Goal: Task Accomplishment & Management: Manage account settings

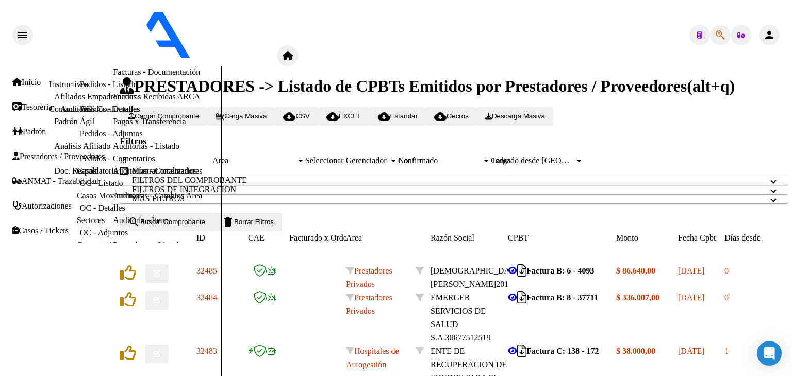
click at [296, 156] on span "Area" at bounding box center [254, 160] width 84 height 9
click at [113, 52] on link "Facturas Sin Auditar" at bounding box center [147, 47] width 68 height 9
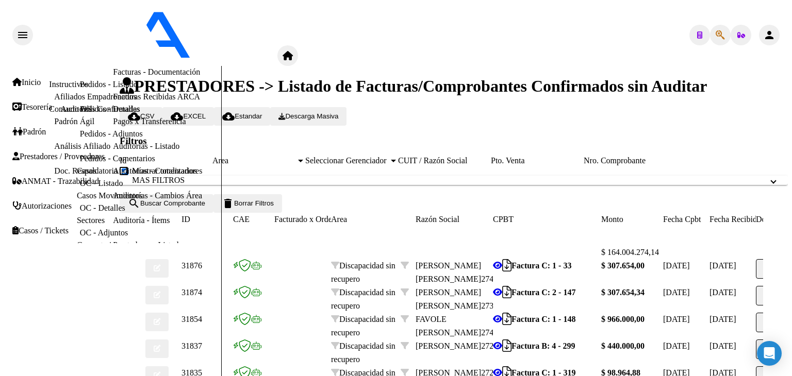
click at [113, 27] on link "Facturas - Listado/Carga" at bounding box center [153, 22] width 81 height 9
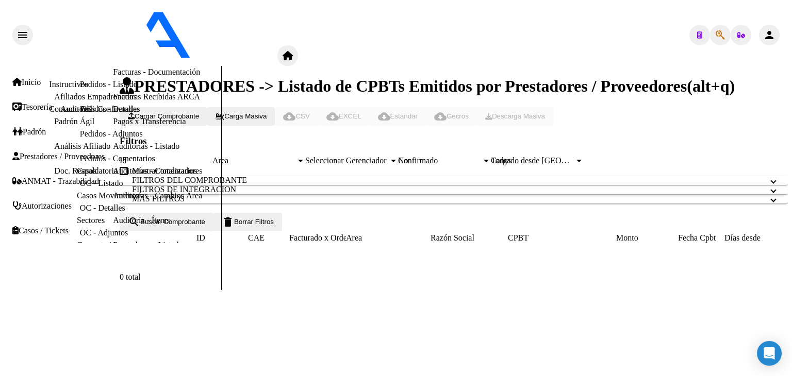
click at [296, 156] on span "Area" at bounding box center [254, 160] width 84 height 9
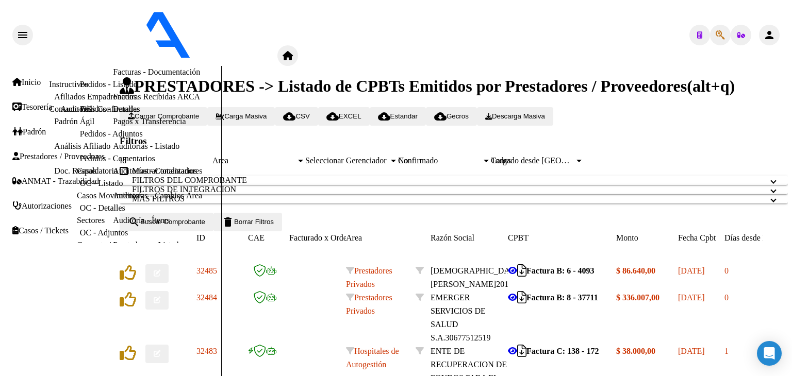
drag, startPoint x: 295, startPoint y: 166, endPoint x: 295, endPoint y: 177, distance: 10.8
drag, startPoint x: 293, startPoint y: 134, endPoint x: 293, endPoint y: 151, distance: 17.0
click at [293, 156] on div "Todos Area" at bounding box center [258, 160] width 93 height 9
click at [290, 156] on div "Todos" at bounding box center [254, 160] width 84 height 9
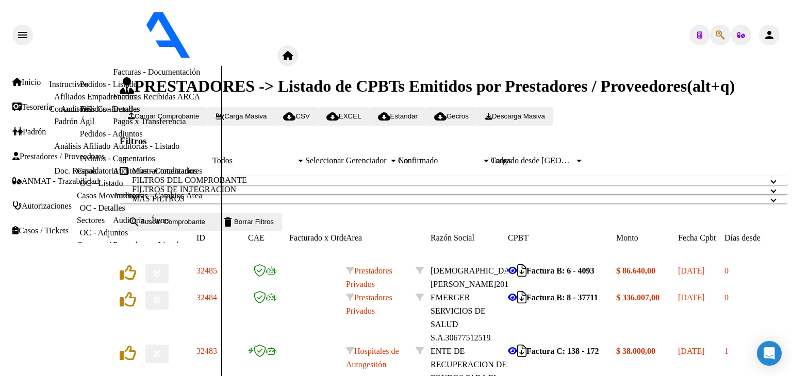
click at [206, 231] on button "search Buscar Comprobante" at bounding box center [167, 222] width 94 height 19
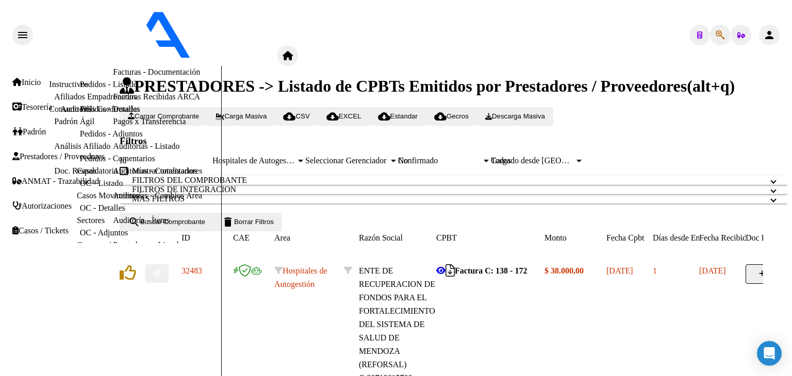
scroll to position [11, 0]
click at [213, 185] on mat-panel-title "FILTROS DEL COMPROBANTE" at bounding box center [447, 180] width 631 height 9
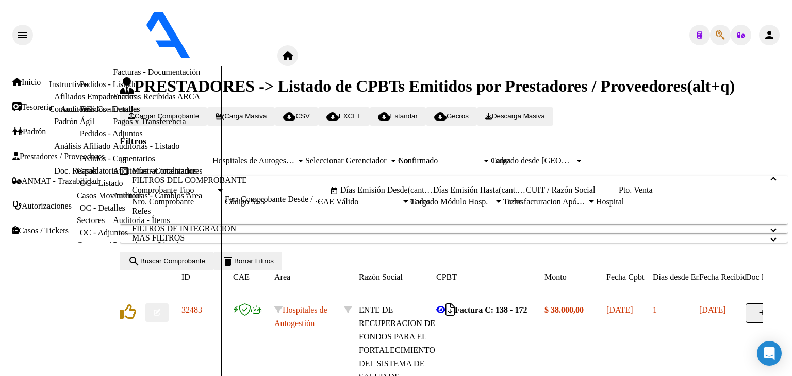
click at [346, 204] on span "Open calendar" at bounding box center [334, 191] width 25 height 25
type input "[DATE]"
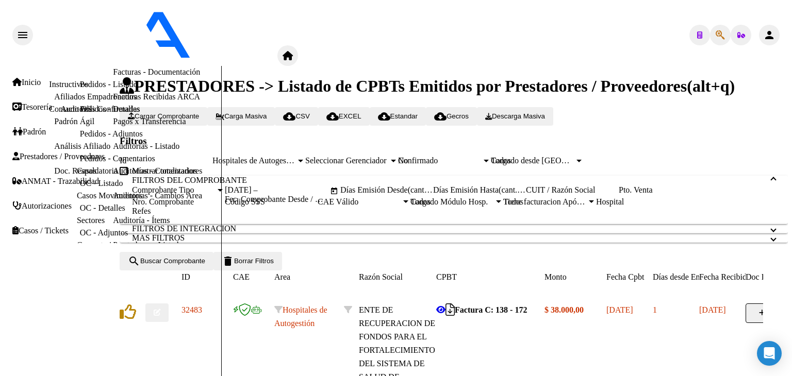
type input "[DATE]"
click at [205, 265] on span "search Buscar Comprobante" at bounding box center [166, 261] width 77 height 8
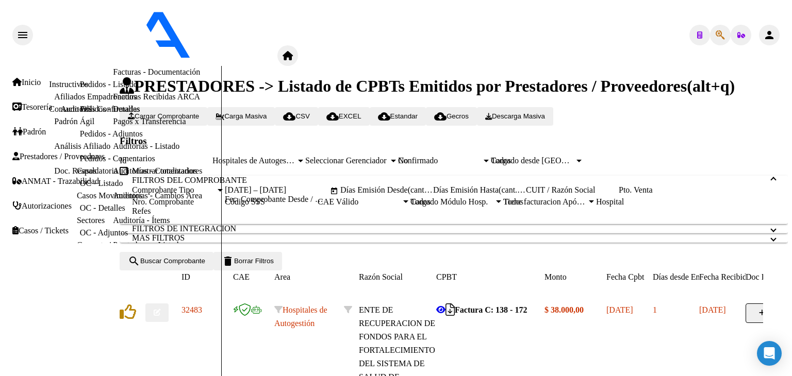
scroll to position [432, 0]
click at [113, 52] on link "Facturas Sin Auditar" at bounding box center [147, 47] width 68 height 9
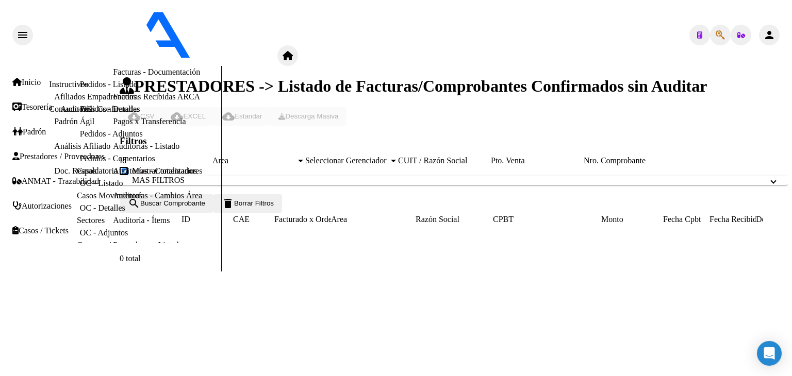
click at [296, 156] on span "Area" at bounding box center [254, 160] width 84 height 9
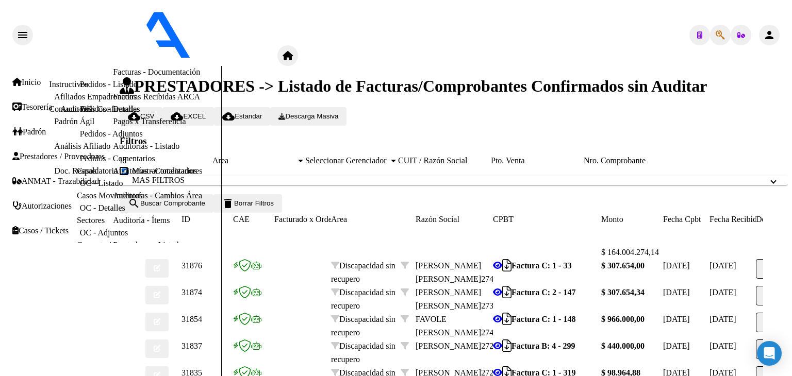
click at [205, 207] on span "search Buscar Comprobante" at bounding box center [166, 203] width 77 height 8
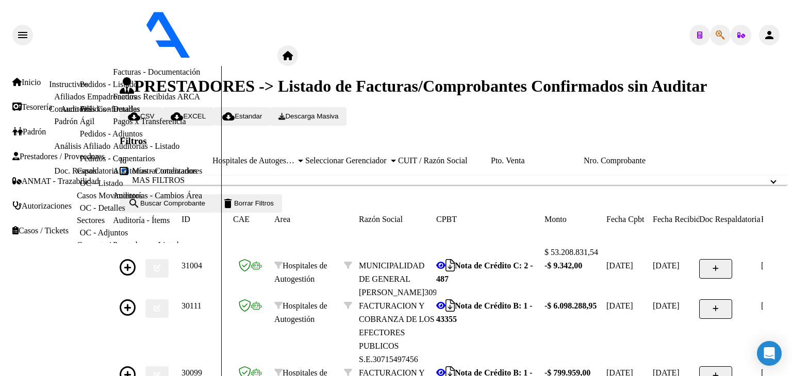
scroll to position [269, 0]
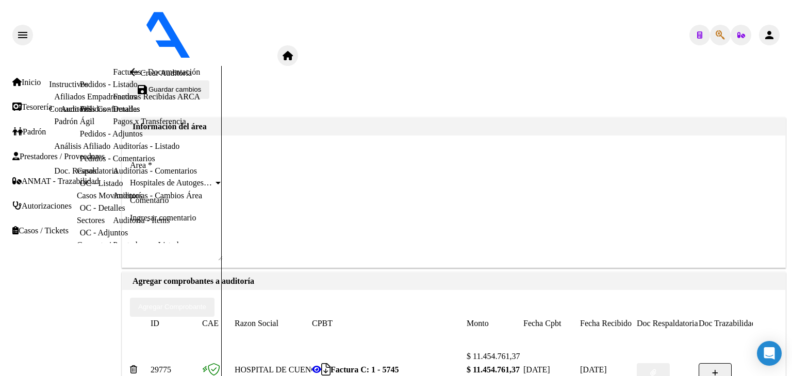
scroll to position [207, 0]
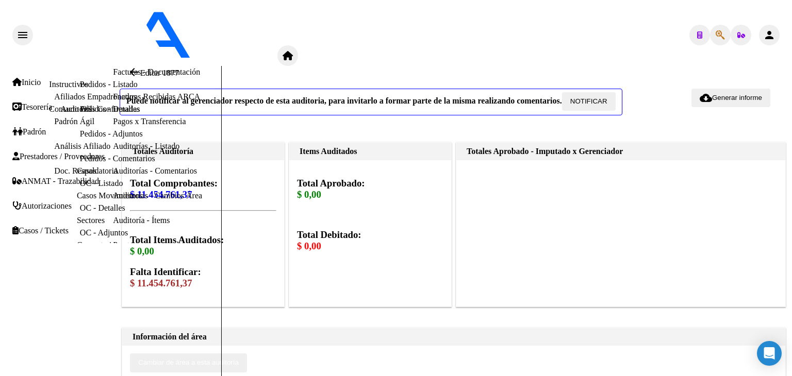
scroll to position [726, 0]
type input "todos"
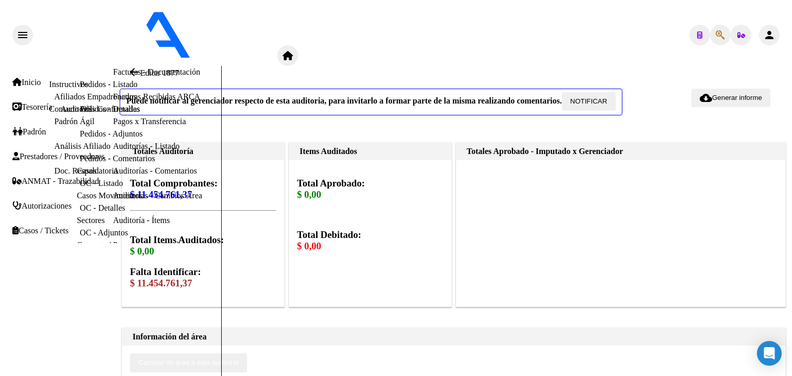
drag, startPoint x: 713, startPoint y: 257, endPoint x: 724, endPoint y: 255, distance: 10.6
type input "$ 11.454.761,37"
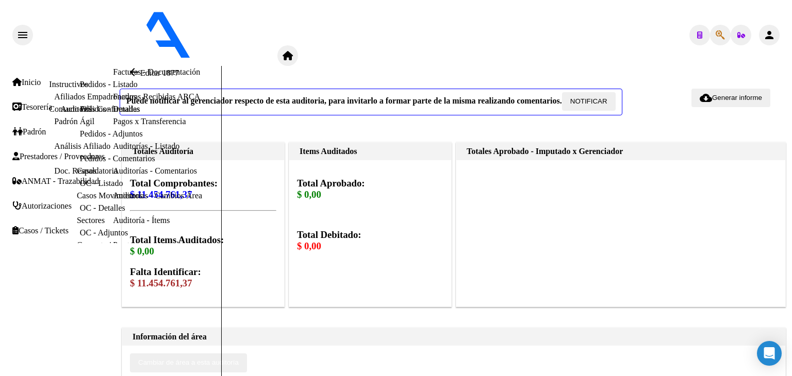
type textarea "rechazada por ilegitima - devuelta al hospital"
drag, startPoint x: 509, startPoint y: 177, endPoint x: 521, endPoint y: 177, distance: 11.9
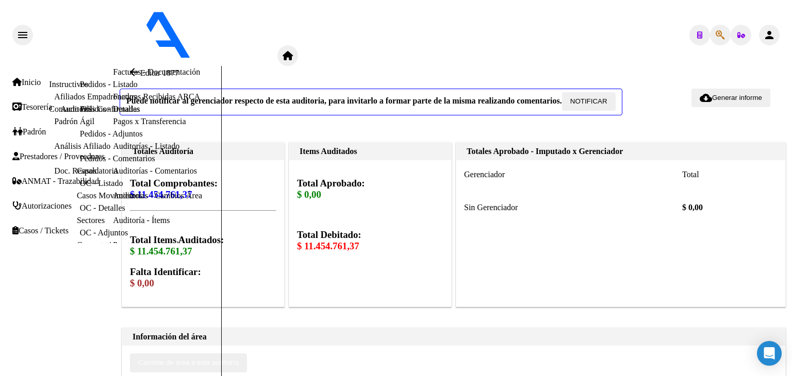
drag, startPoint x: 519, startPoint y: 177, endPoint x: 511, endPoint y: 177, distance: 7.2
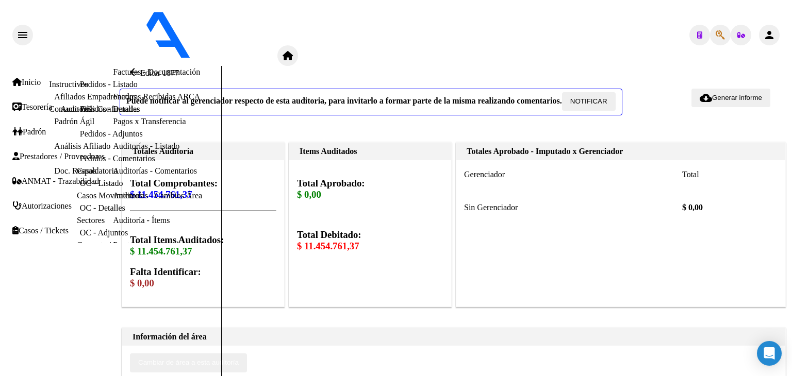
drag, startPoint x: 163, startPoint y: 104, endPoint x: 198, endPoint y: 102, distance: 35.6
click at [194, 266] on h3 "Falta Identificar: $ 0,00" at bounding box center [203, 277] width 146 height 23
click at [199, 266] on h3 "Falta Identificar: $ 0,00" at bounding box center [203, 277] width 146 height 23
click at [200, 266] on h3 "Falta Identificar: $ 0,00" at bounding box center [203, 277] width 146 height 23
drag, startPoint x: 148, startPoint y: 124, endPoint x: 167, endPoint y: 127, distance: 18.7
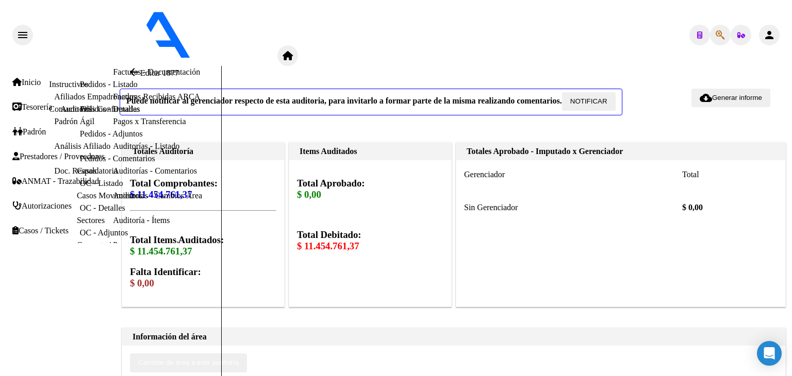
click at [154, 278] on span "$ 0,00" at bounding box center [142, 283] width 24 height 11
click at [168, 266] on h3 "Falta Identificar: $ 0,00" at bounding box center [203, 277] width 146 height 23
click at [177, 266] on h3 "Falta Identificar: $ 0,00" at bounding box center [203, 277] width 146 height 23
click at [140, 66] on mat-icon "arrow_back" at bounding box center [134, 72] width 12 height 12
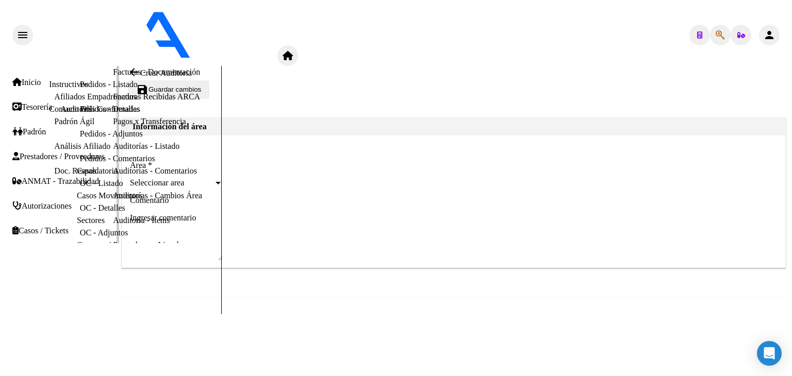
click at [113, 27] on link "Facturas - Listado/Carga" at bounding box center [153, 22] width 81 height 9
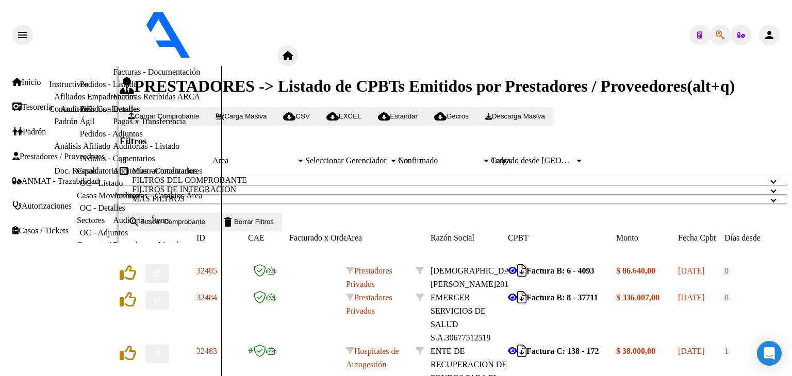
click at [113, 52] on link "Facturas Sin Auditar" at bounding box center [147, 47] width 68 height 9
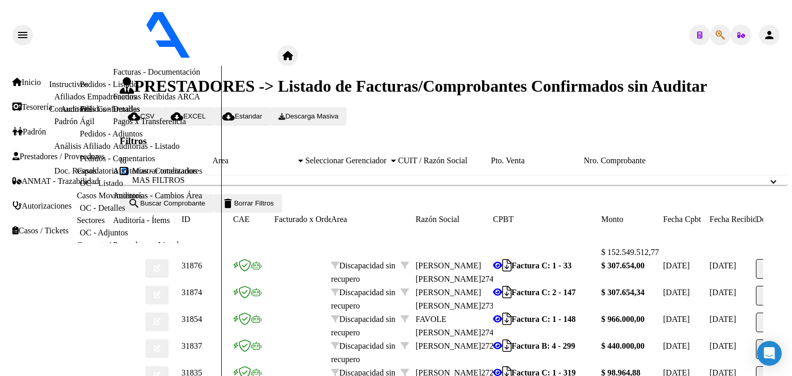
click at [294, 156] on span "Area" at bounding box center [254, 160] width 84 height 9
click at [205, 207] on span "search Buscar Comprobante" at bounding box center [166, 203] width 77 height 8
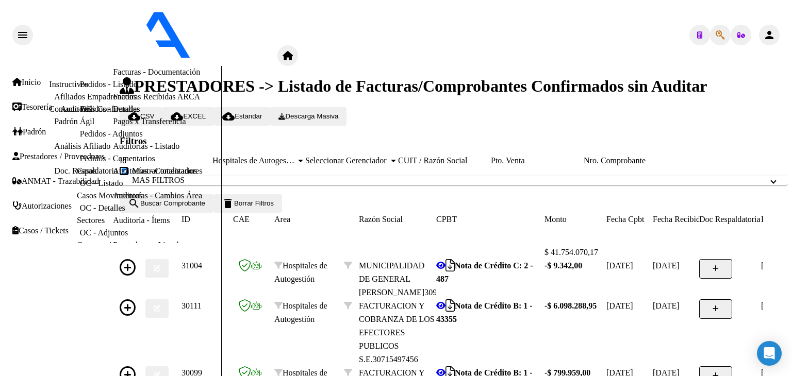
scroll to position [269, 0]
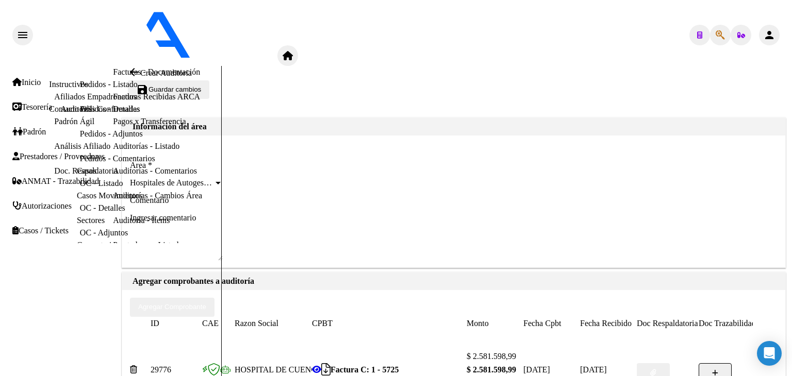
scroll to position [207, 0]
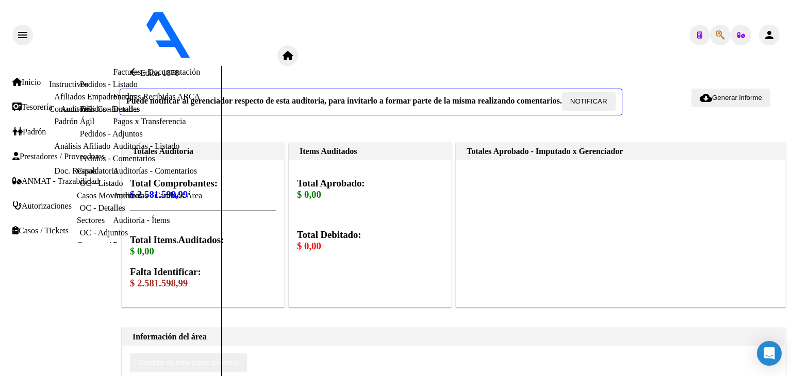
scroll to position [258, 0]
click at [239, 359] on span "Cambiar de área a esta auditoría" at bounding box center [188, 363] width 101 height 8
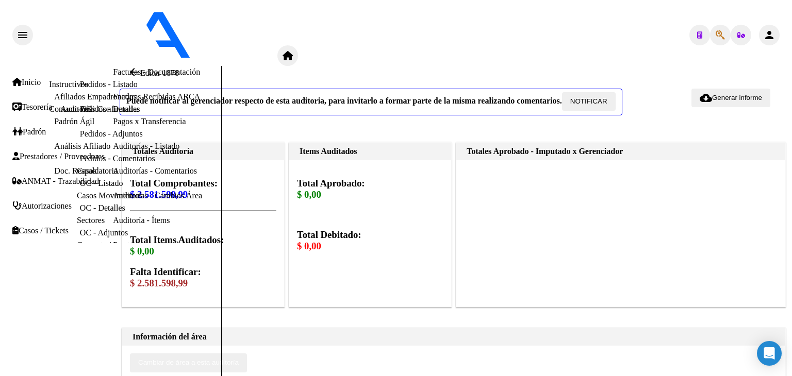
type input "ilegitima"
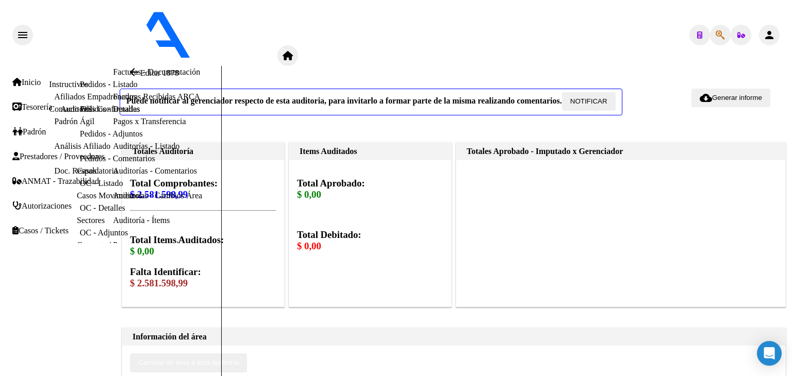
type input "todos"
drag, startPoint x: 688, startPoint y: 208, endPoint x: 737, endPoint y: 208, distance: 48.5
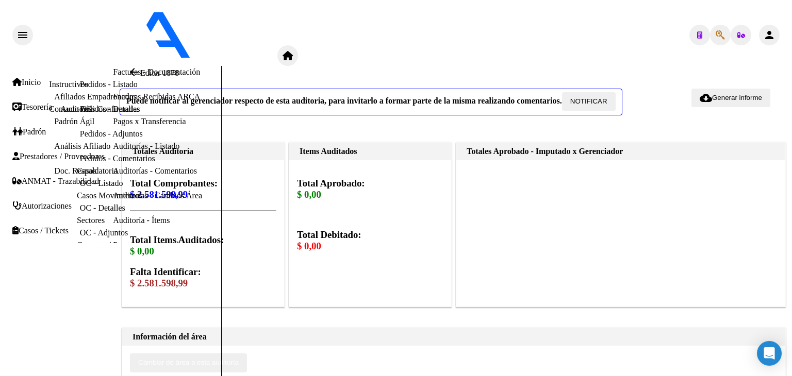
type input "$ 2.581.598,99"
drag, startPoint x: 160, startPoint y: 103, endPoint x: 166, endPoint y: 128, distance: 26.0
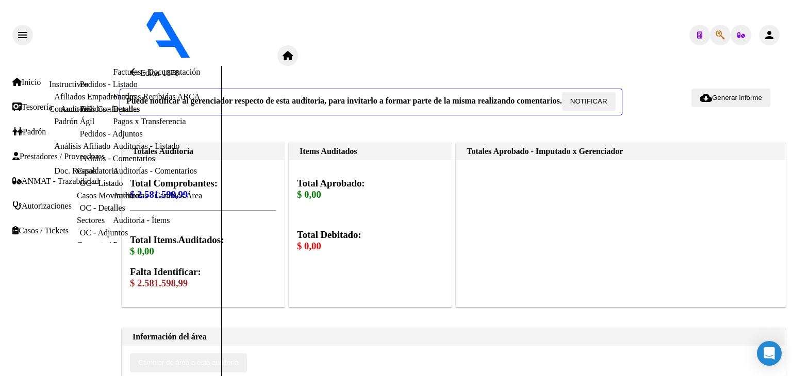
type textarea "rechazada por ilegitima - fc devuelta al hospital"
click at [136, 66] on mat-icon "arrow_back" at bounding box center [134, 72] width 12 height 12
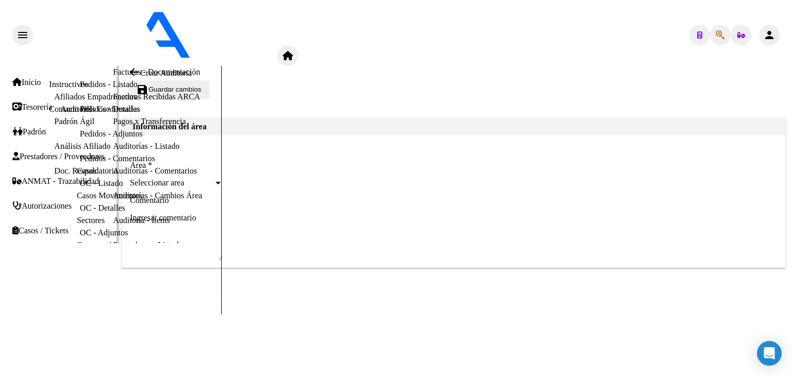
click at [113, 126] on link "Pagos x Transferencia" at bounding box center [149, 121] width 73 height 9
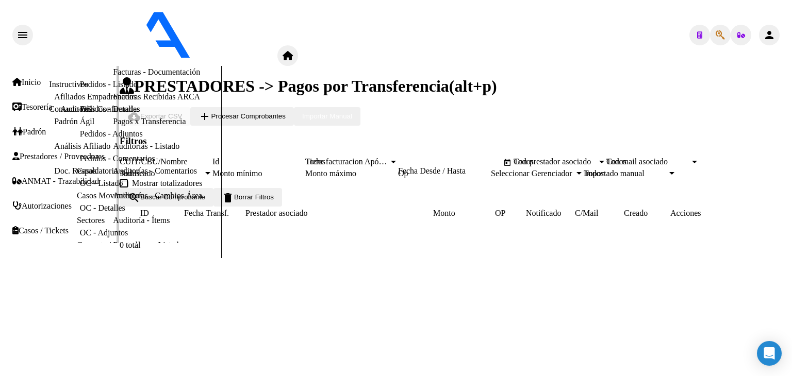
click at [113, 151] on link "Auditorías - Listado" at bounding box center [146, 146] width 66 height 9
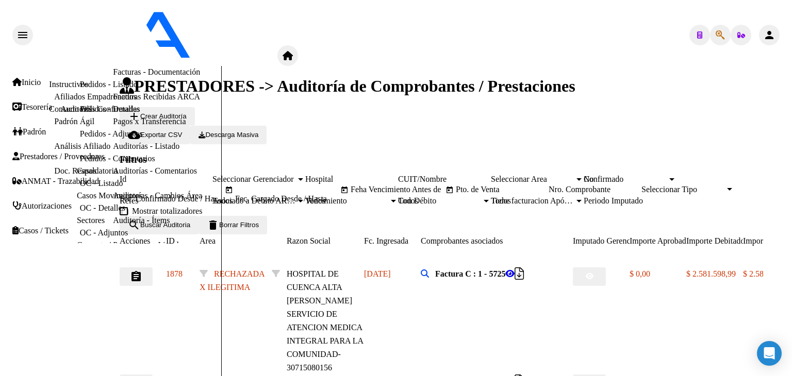
scroll to position [103, 0]
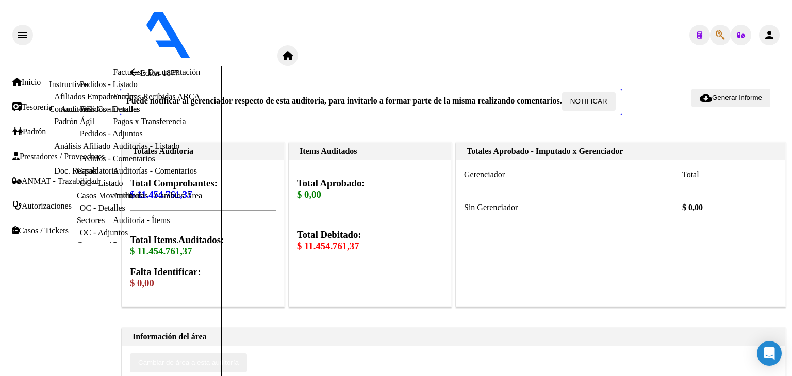
scroll to position [206, 0]
click at [247, 354] on button "Cambiar de área a esta auditoría" at bounding box center [188, 363] width 117 height 19
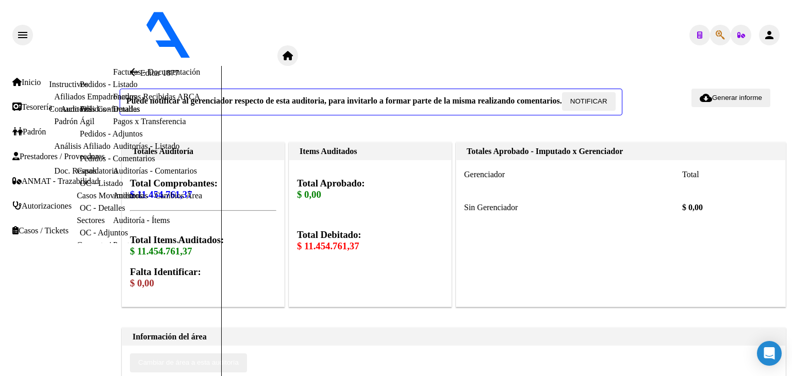
type input "ilegitima"
click at [113, 52] on link "Facturas Sin Auditar" at bounding box center [147, 47] width 68 height 9
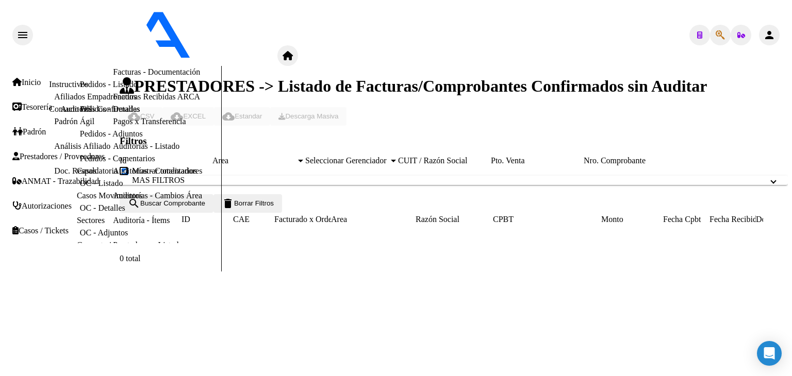
click at [296, 156] on span "Area" at bounding box center [254, 160] width 84 height 9
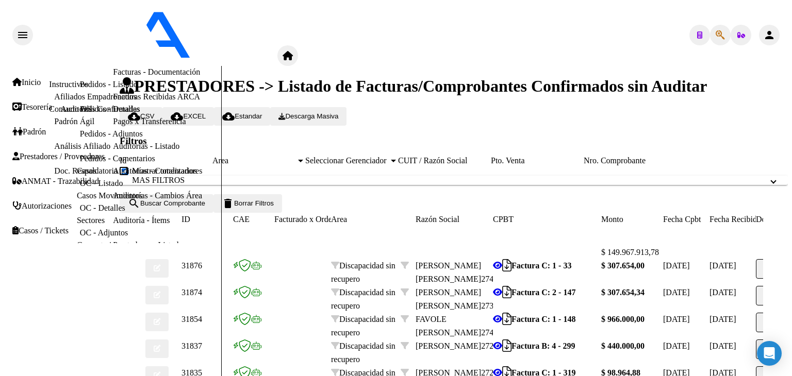
click at [200, 207] on span "search Buscar Comprobante" at bounding box center [166, 203] width 77 height 8
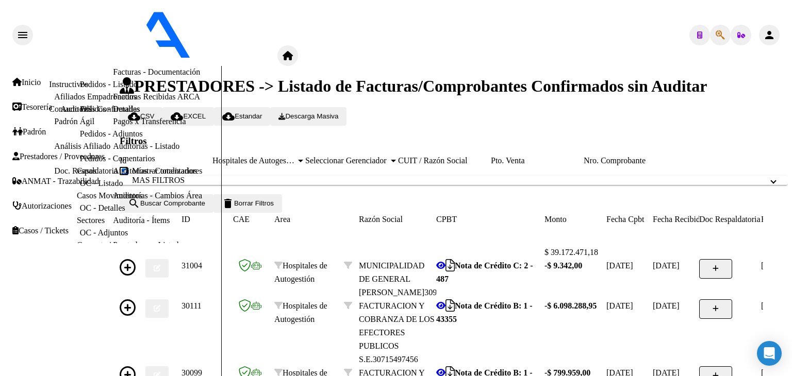
scroll to position [269, 0]
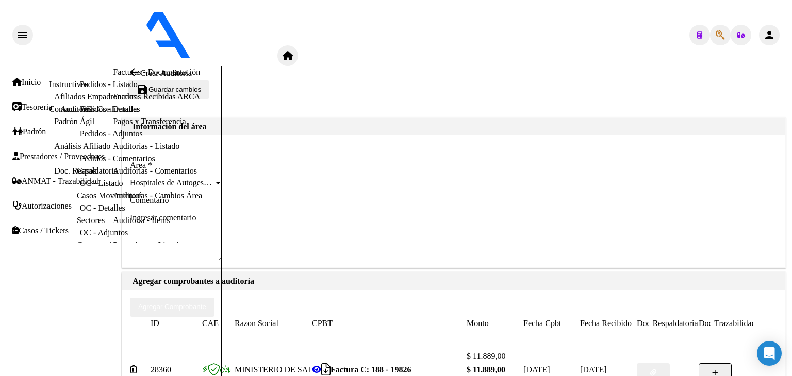
scroll to position [207, 0]
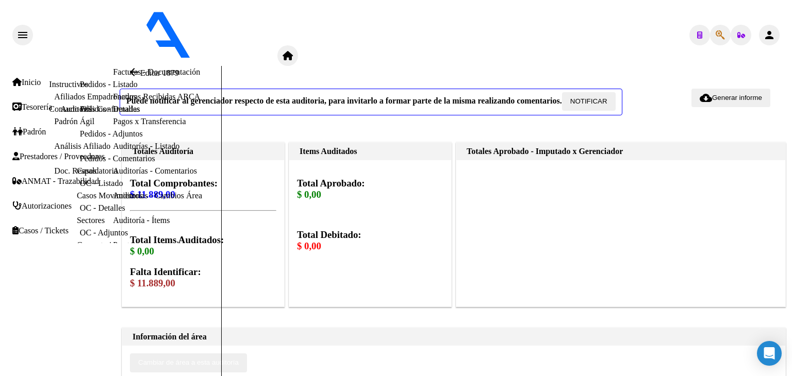
scroll to position [206, 0]
click at [239, 359] on span "Cambiar de área a esta auditoría" at bounding box center [188, 363] width 101 height 8
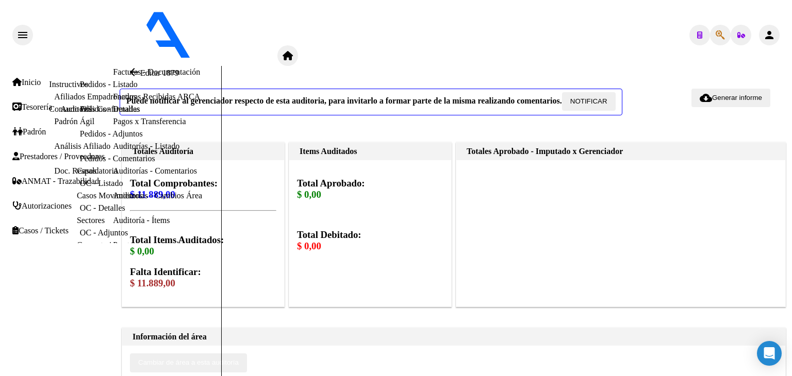
type input "ilegitima"
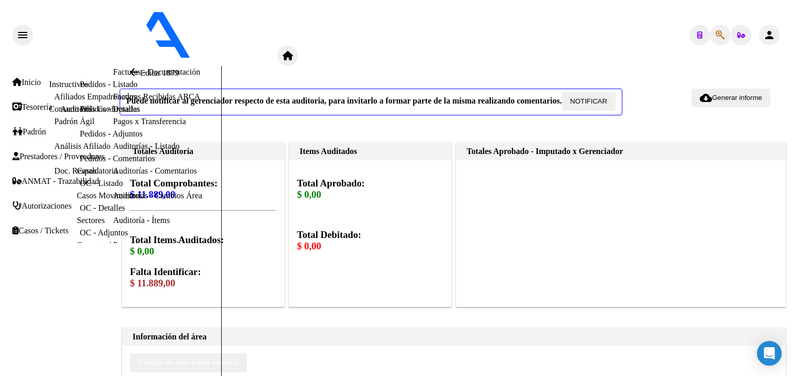
type input "todos"
drag, startPoint x: 688, startPoint y: 258, endPoint x: 737, endPoint y: 261, distance: 49.1
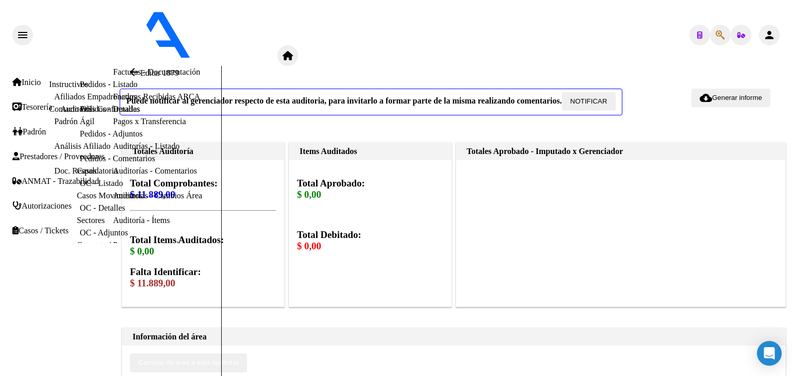
type input "$ 11.889,00"
type textarea "rechazada por ilegitima - devuelta al hospital"
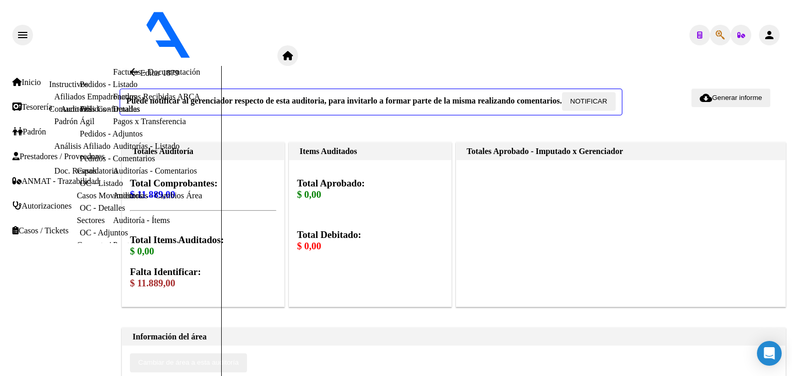
click at [113, 52] on link "Facturas Sin Auditar" at bounding box center [147, 47] width 68 height 9
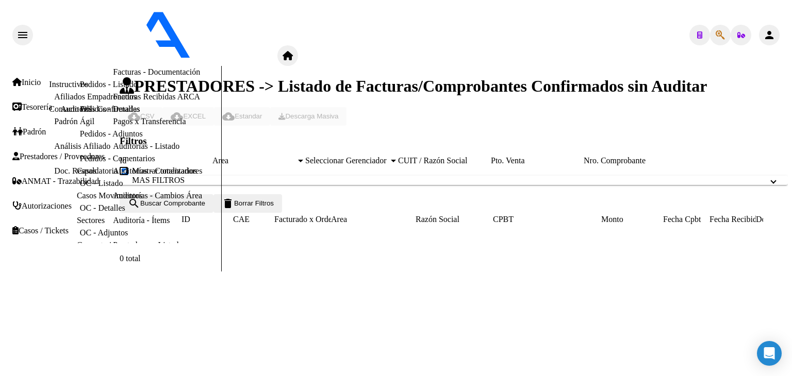
click at [296, 156] on span "Area" at bounding box center [254, 160] width 84 height 9
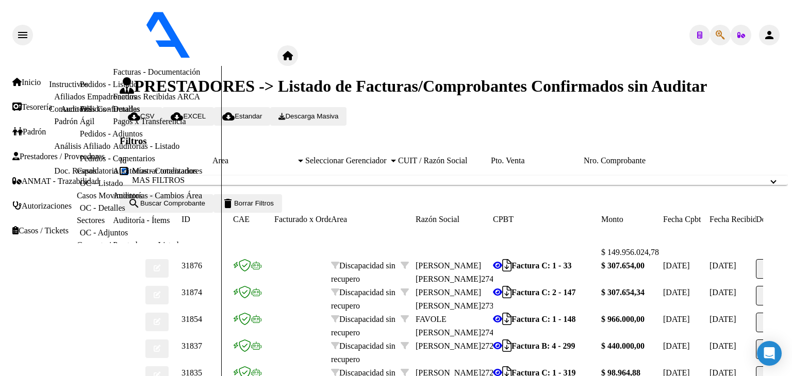
click at [195, 207] on span "search Buscar Comprobante" at bounding box center [166, 203] width 77 height 8
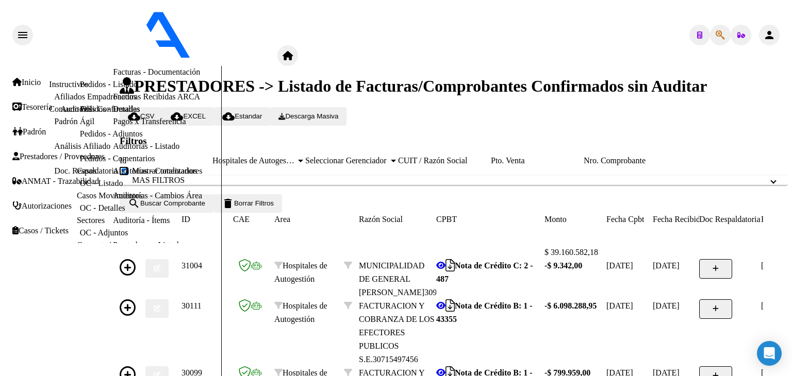
scroll to position [269, 0]
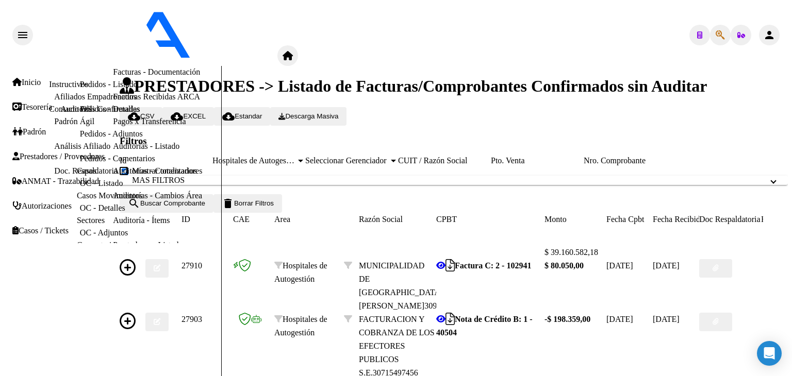
scroll to position [220, 0]
